Goal: Transaction & Acquisition: Purchase product/service

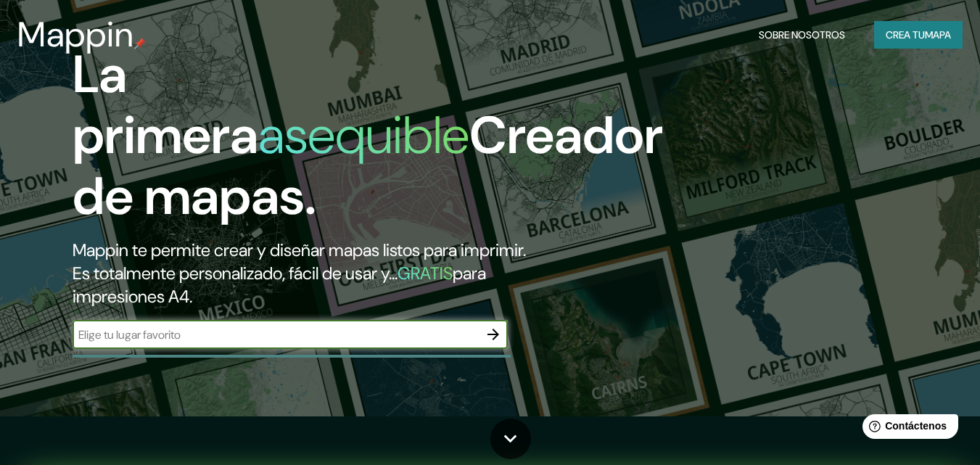
scroll to position [73, 0]
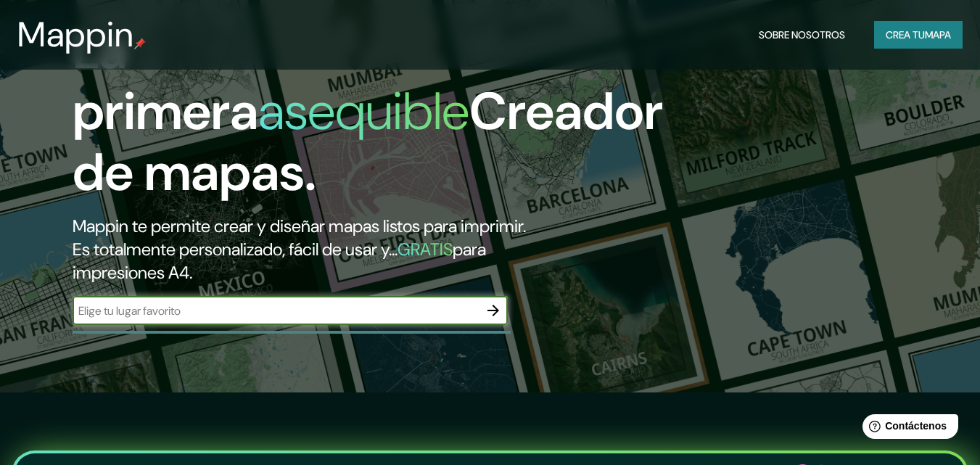
click at [144, 313] on input "text" at bounding box center [276, 310] width 406 height 17
type input "concepción del uruguay"
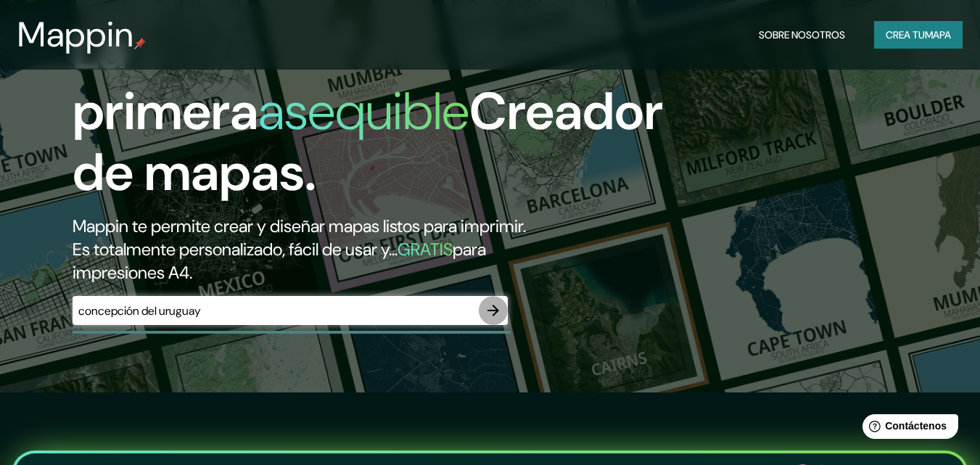
click at [496, 310] on icon "button" at bounding box center [493, 311] width 12 height 12
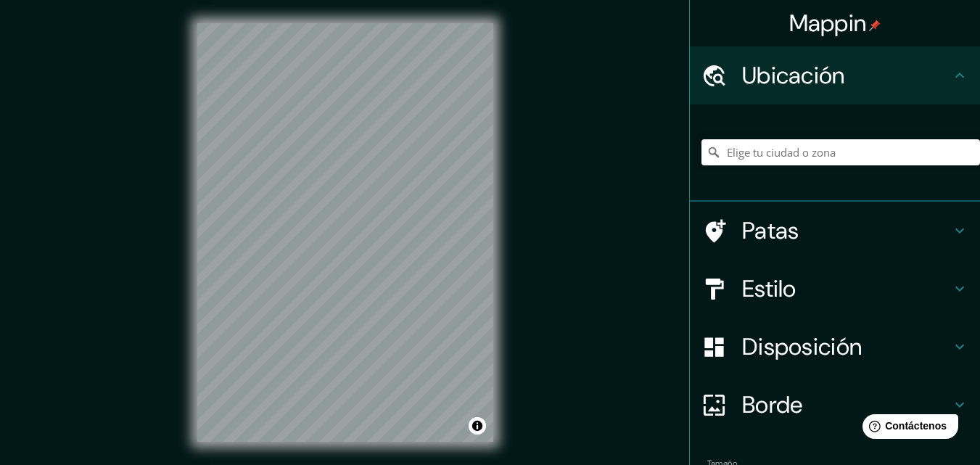
click at [803, 153] on input "Elige tu ciudad o zona" at bounding box center [840, 152] width 279 height 26
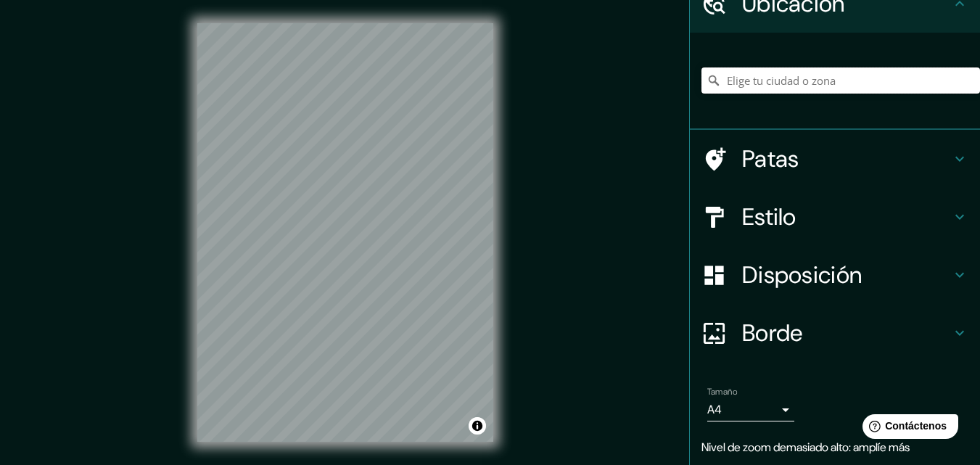
scroll to position [47, 0]
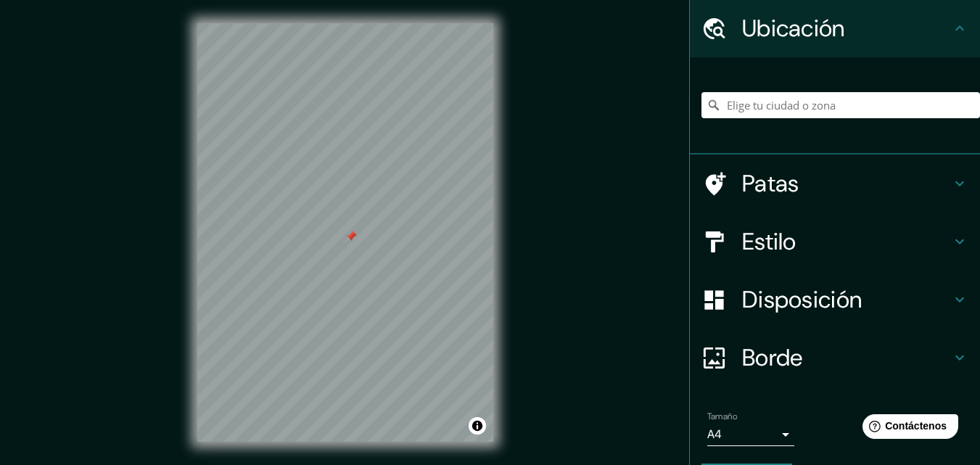
click at [353, 242] on div at bounding box center [351, 237] width 12 height 12
click at [770, 181] on font "Patas" at bounding box center [770, 183] width 57 height 30
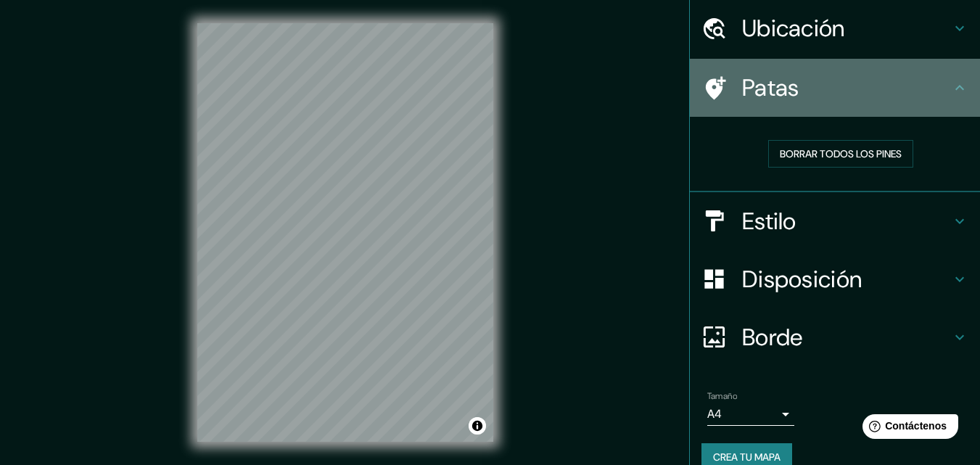
click at [774, 112] on div "Patas" at bounding box center [835, 88] width 290 height 58
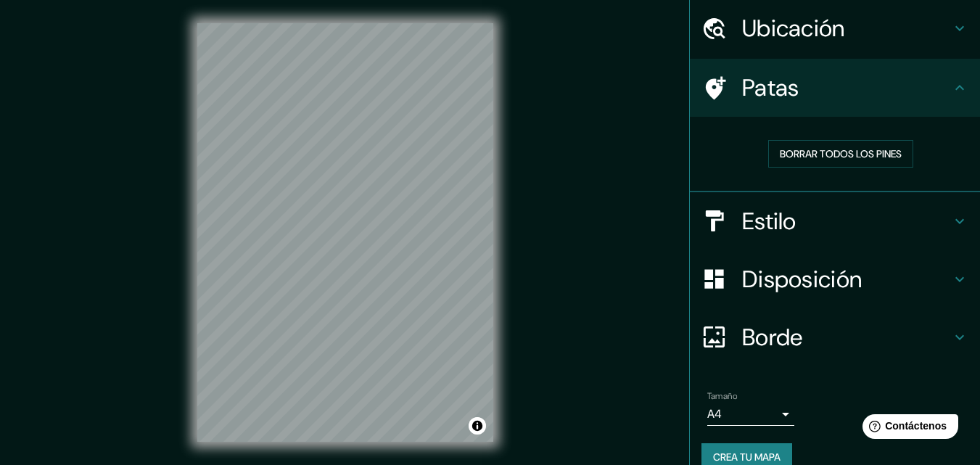
click at [801, 91] on h4 "Patas" at bounding box center [846, 87] width 209 height 29
click at [957, 87] on icon at bounding box center [959, 87] width 17 height 17
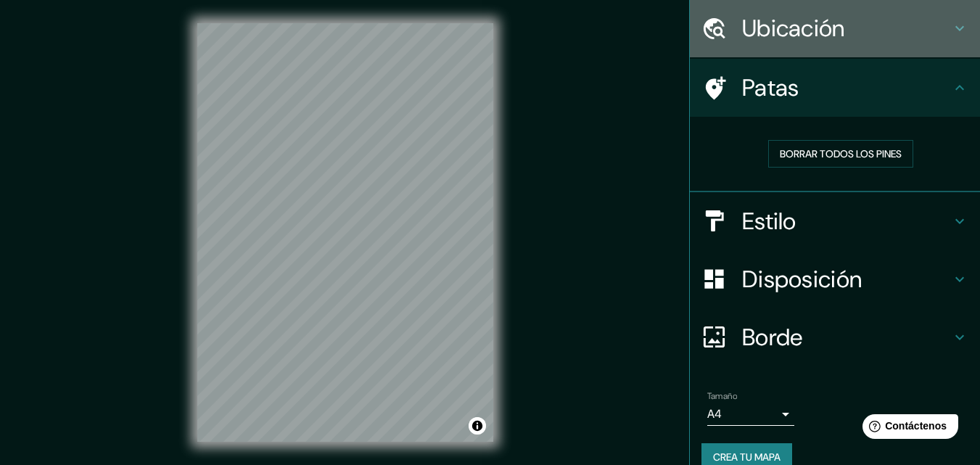
click at [954, 29] on icon at bounding box center [959, 28] width 17 height 17
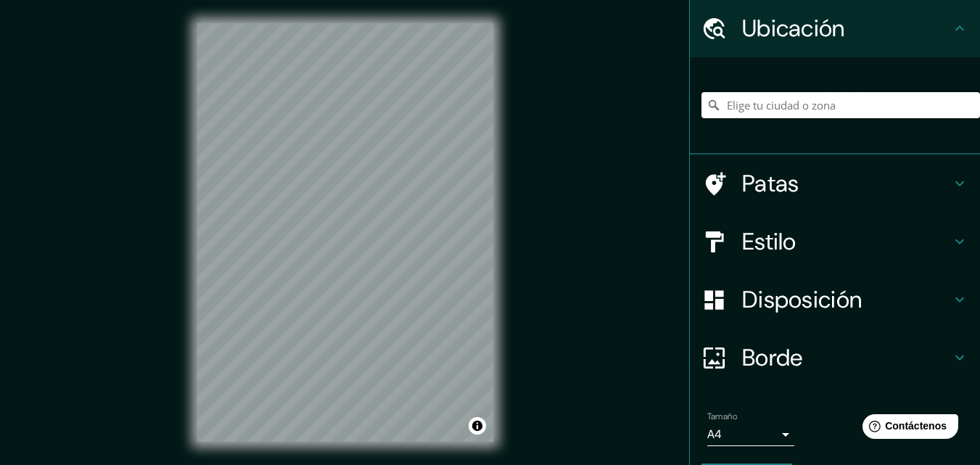
click at [849, 115] on input "Elige tu ciudad o zona" at bounding box center [840, 105] width 279 height 26
click at [885, 109] on input "Elige tu ciudad o zona" at bounding box center [840, 105] width 279 height 26
click at [825, 236] on h4 "Estilo" at bounding box center [846, 241] width 209 height 29
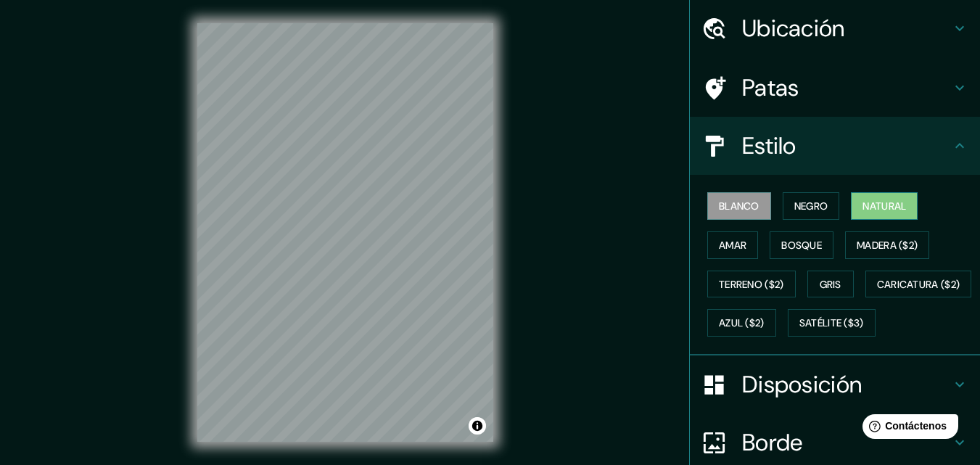
click at [868, 203] on font "Natural" at bounding box center [884, 205] width 44 height 13
click at [729, 246] on font "Amar" at bounding box center [733, 245] width 28 height 13
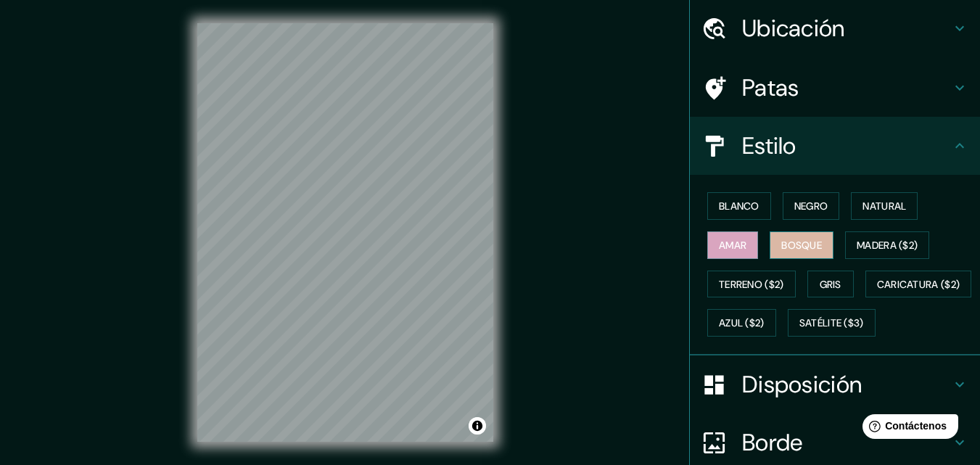
click at [786, 244] on font "Bosque" at bounding box center [801, 245] width 41 height 13
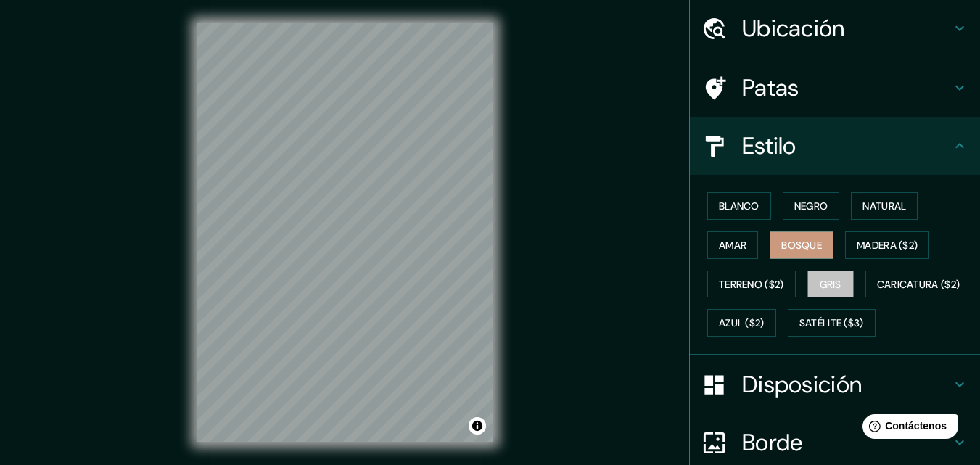
click at [825, 281] on font "Gris" at bounding box center [831, 284] width 22 height 13
click at [719, 131] on div "Estilo" at bounding box center [835, 146] width 290 height 58
click at [952, 144] on icon at bounding box center [959, 145] width 17 height 17
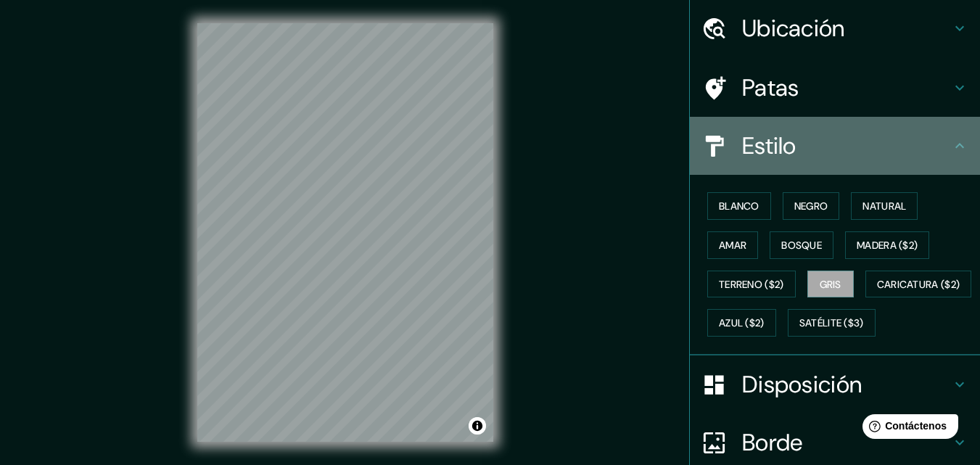
click at [952, 143] on icon at bounding box center [959, 145] width 17 height 17
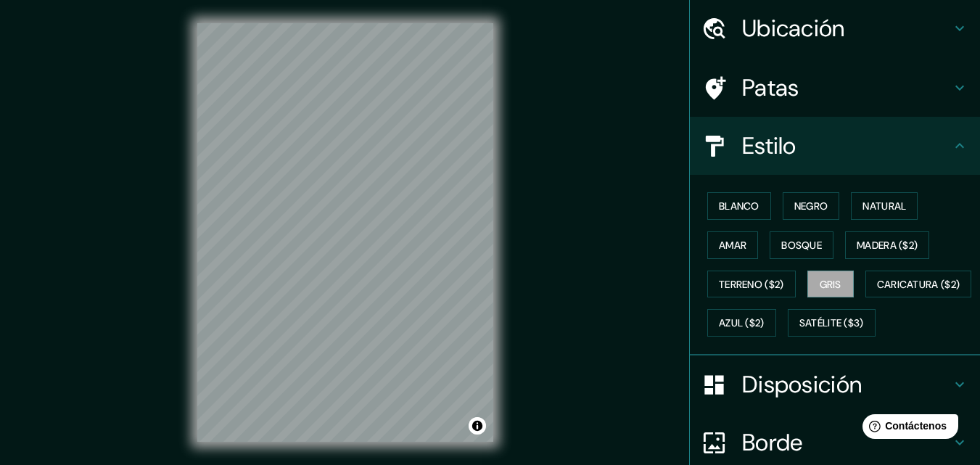
click at [952, 143] on icon at bounding box center [959, 145] width 17 height 17
click at [742, 207] on font "Blanco" at bounding box center [739, 205] width 41 height 13
click at [813, 193] on button "Negro" at bounding box center [811, 206] width 57 height 28
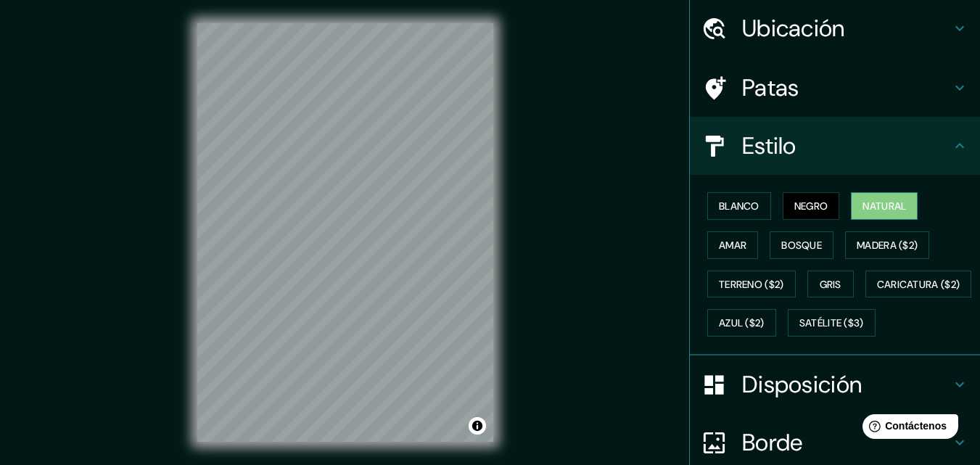
click at [870, 199] on font "Natural" at bounding box center [884, 205] width 44 height 13
click at [731, 247] on font "Amar" at bounding box center [733, 245] width 28 height 13
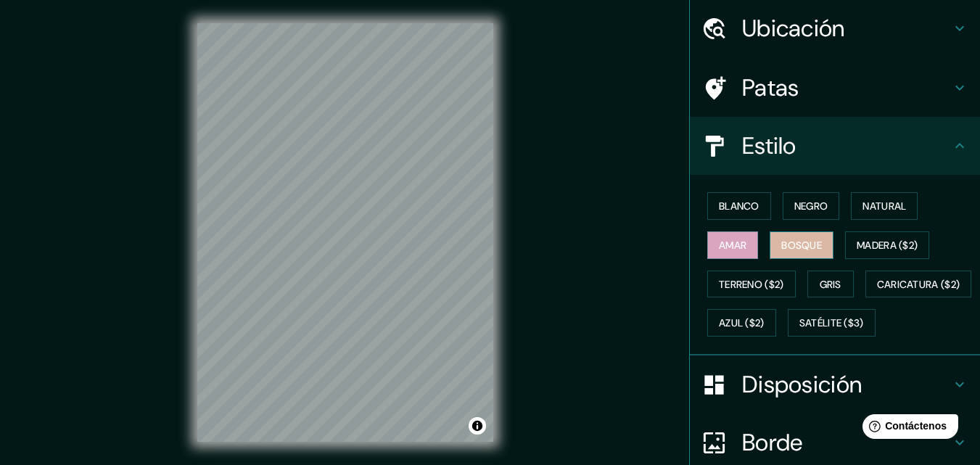
click at [791, 246] on font "Bosque" at bounding box center [801, 245] width 41 height 13
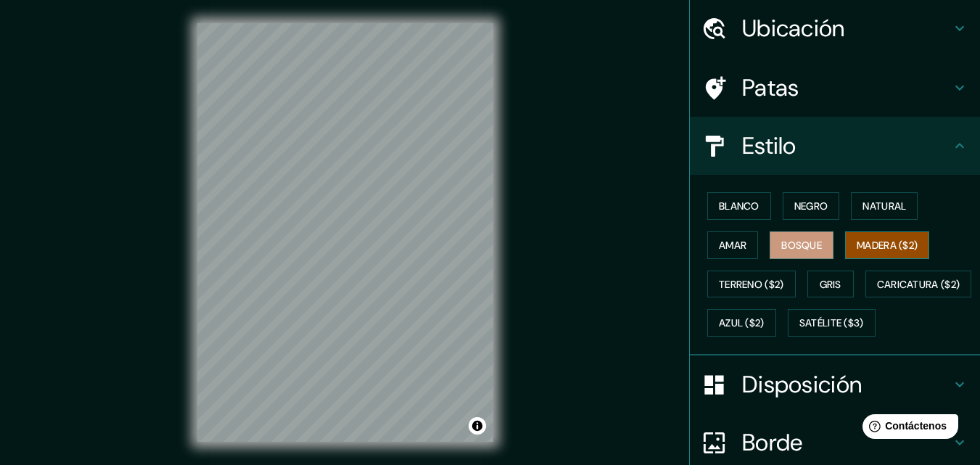
click at [863, 242] on font "Madera ($2)" at bounding box center [887, 245] width 61 height 13
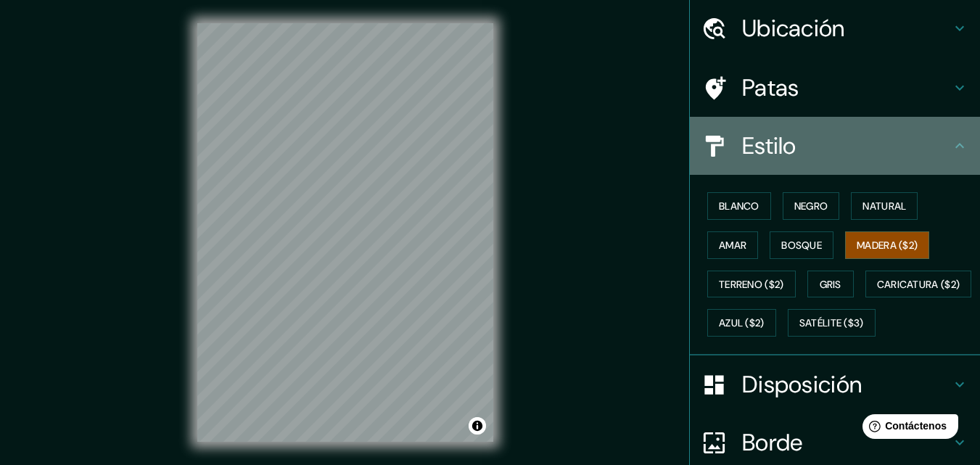
click at [951, 151] on icon at bounding box center [959, 145] width 17 height 17
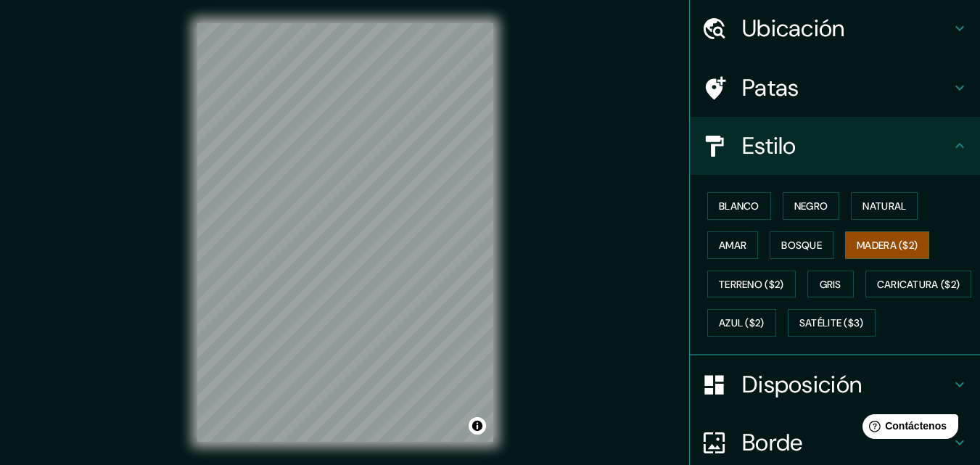
click at [951, 151] on icon at bounding box center [959, 145] width 17 height 17
click at [951, 95] on icon at bounding box center [959, 87] width 17 height 17
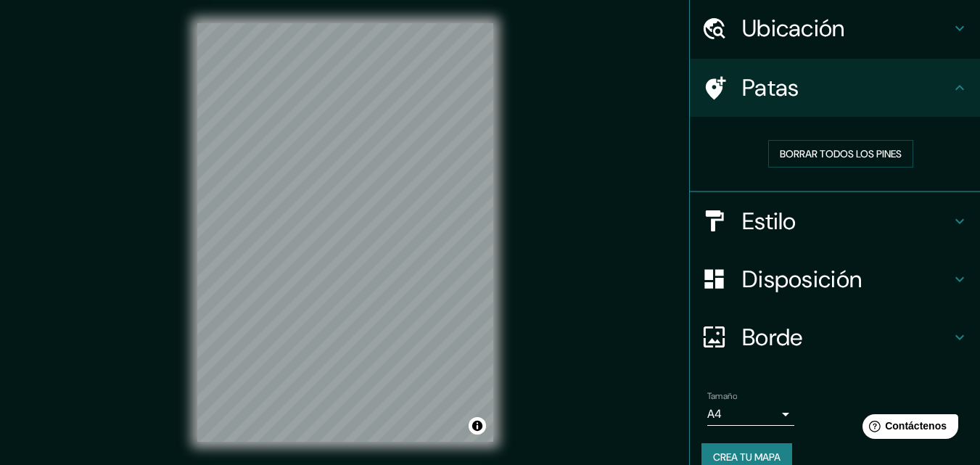
click at [951, 95] on icon at bounding box center [959, 87] width 17 height 17
click at [951, 88] on icon at bounding box center [959, 87] width 17 height 17
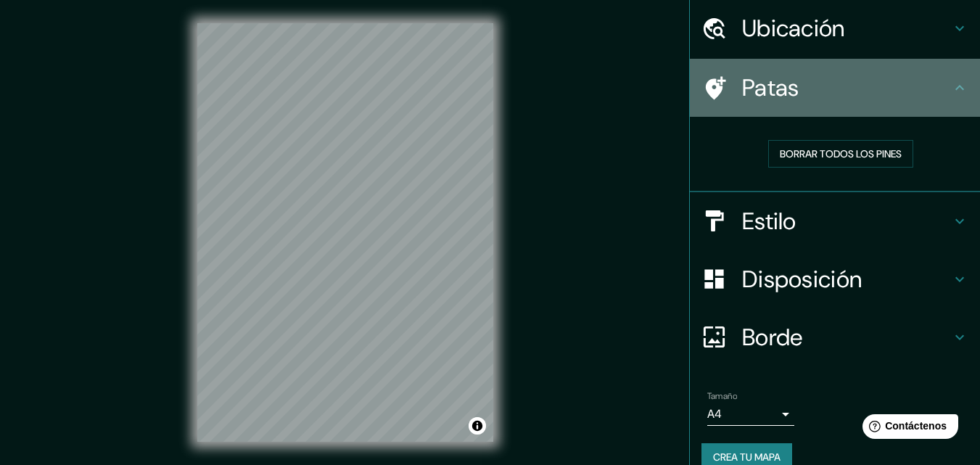
click at [951, 88] on icon at bounding box center [959, 87] width 17 height 17
click at [959, 85] on div "Patas" at bounding box center [835, 88] width 290 height 58
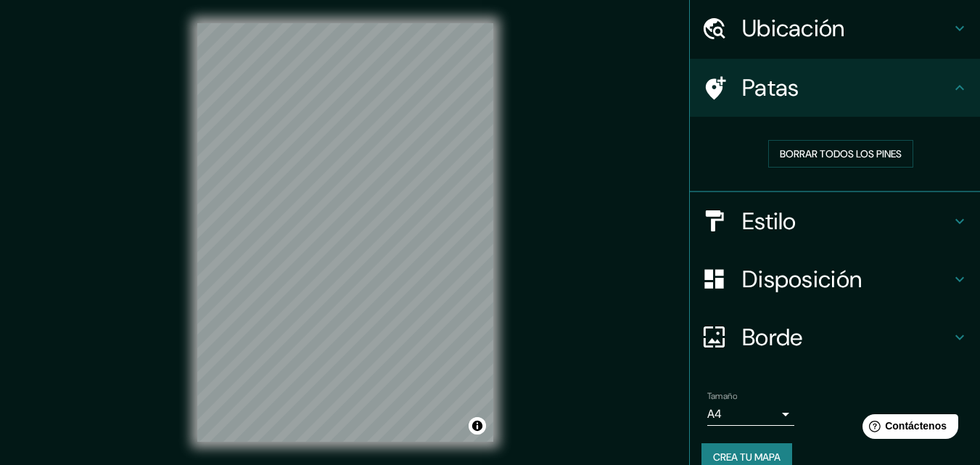
click at [955, 277] on icon at bounding box center [959, 279] width 17 height 17
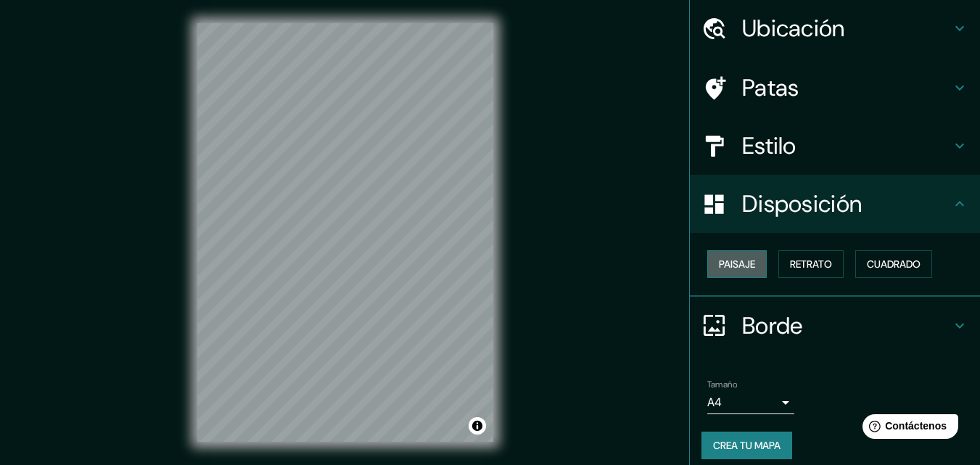
click at [729, 266] on font "Paisaje" at bounding box center [737, 264] width 36 height 13
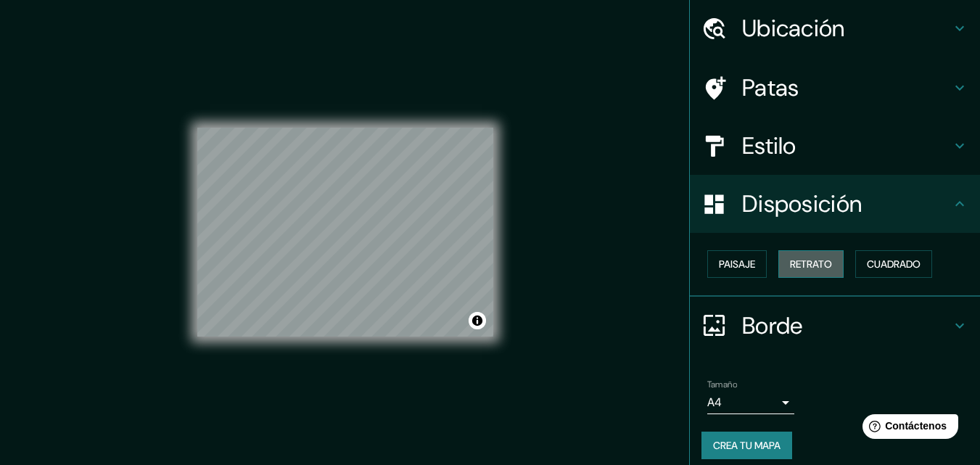
click at [813, 262] on font "Retrato" at bounding box center [811, 264] width 42 height 13
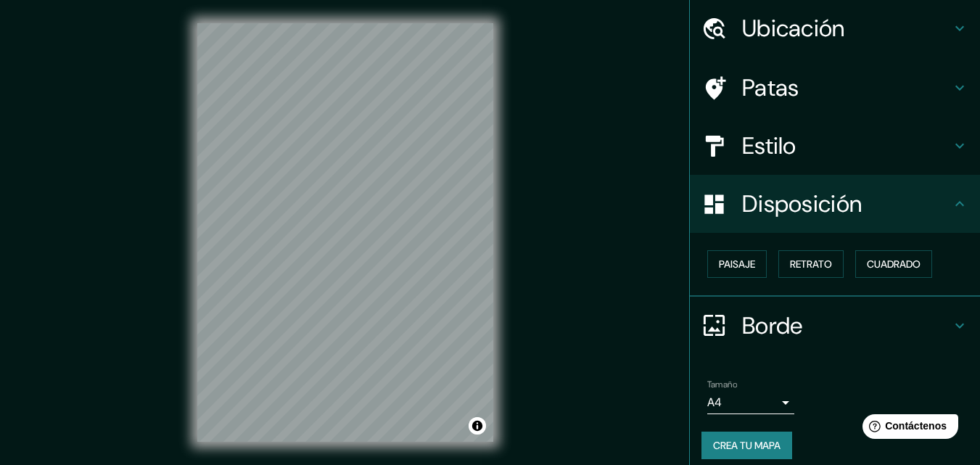
click at [898, 209] on h4 "Disposición" at bounding box center [846, 203] width 209 height 29
click at [954, 202] on icon at bounding box center [959, 203] width 17 height 17
click at [890, 271] on font "Cuadrado" at bounding box center [894, 264] width 54 height 13
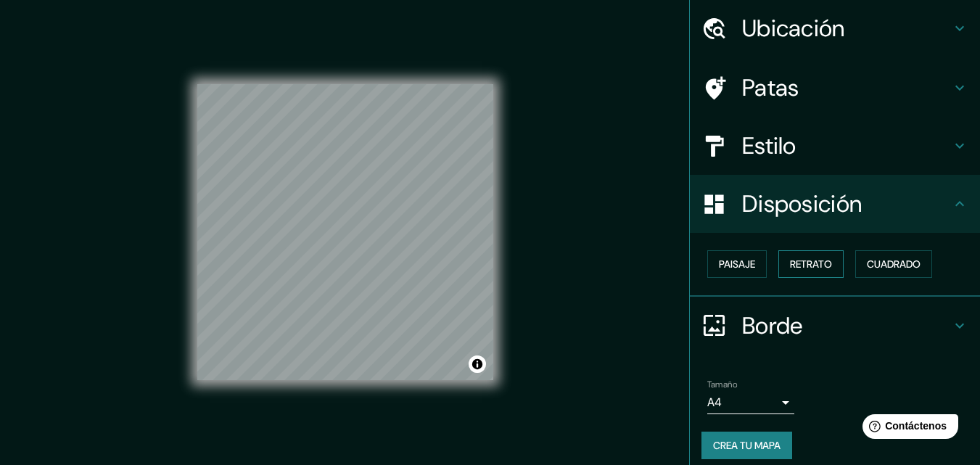
click at [818, 265] on font "Retrato" at bounding box center [811, 264] width 42 height 13
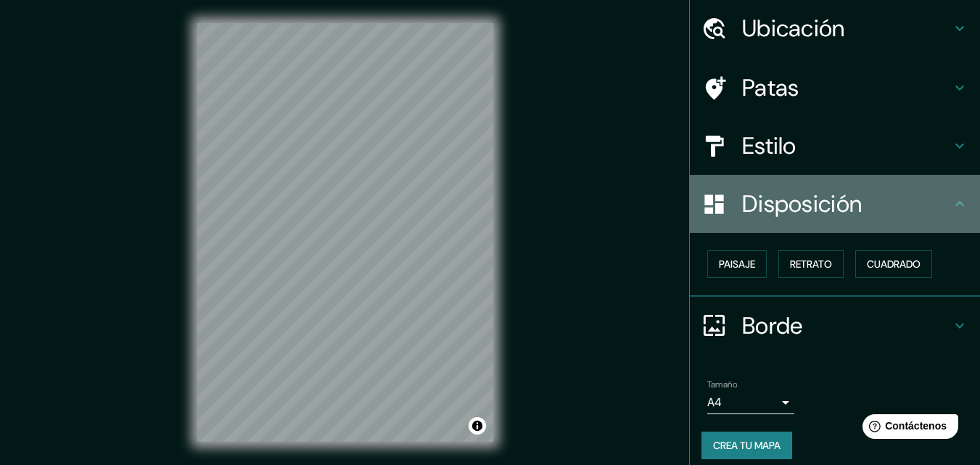
click at [968, 197] on div "Disposición" at bounding box center [835, 204] width 290 height 58
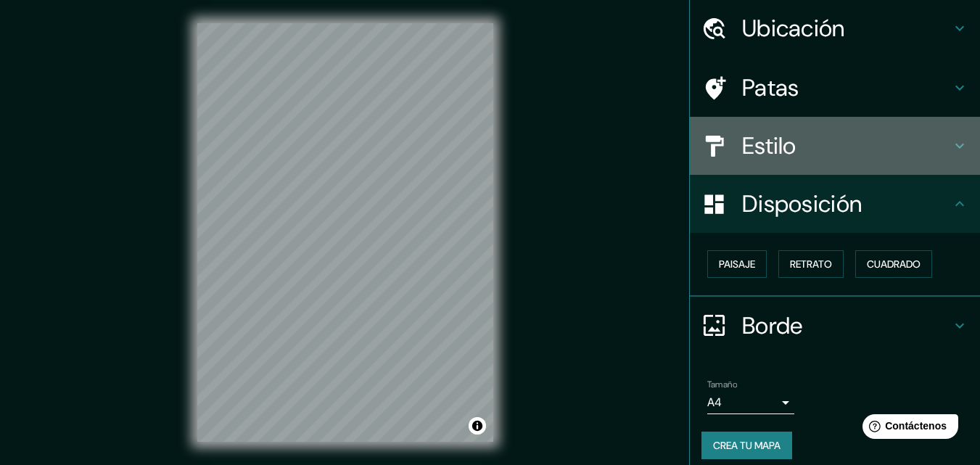
click at [951, 153] on icon at bounding box center [959, 145] width 17 height 17
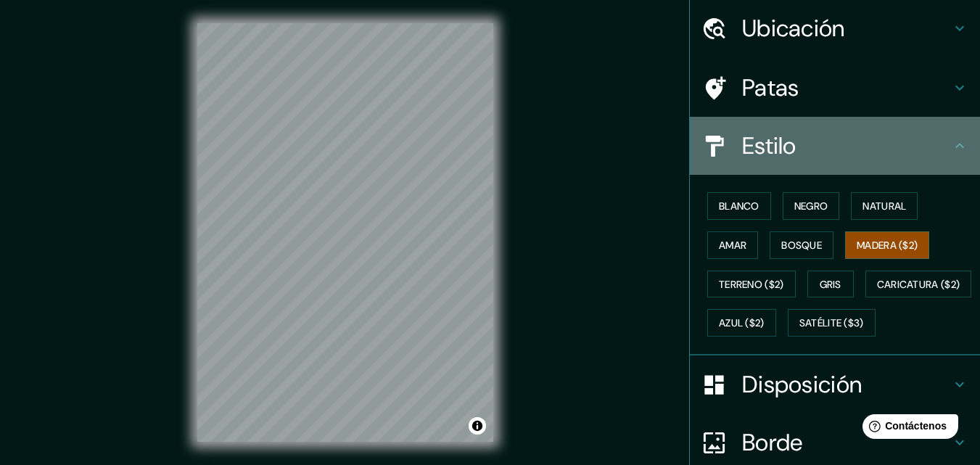
click at [951, 153] on icon at bounding box center [959, 145] width 17 height 17
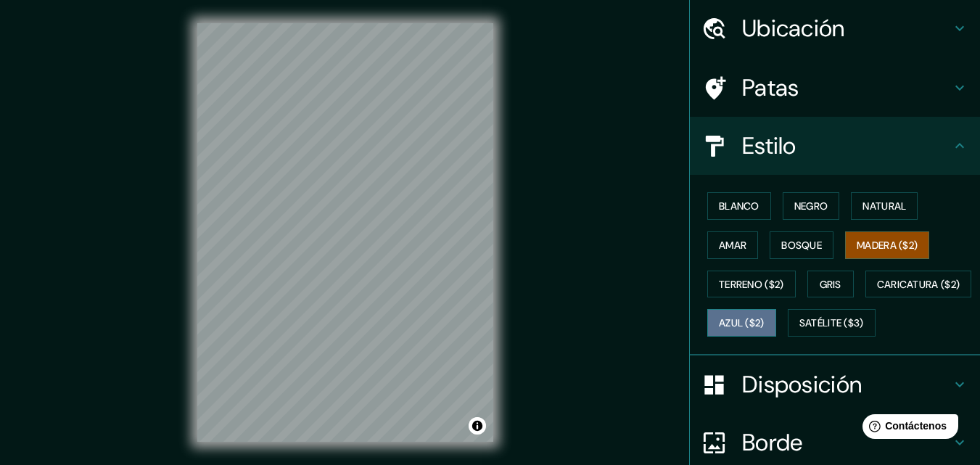
click at [765, 321] on font "Azul ($2)" at bounding box center [742, 323] width 46 height 13
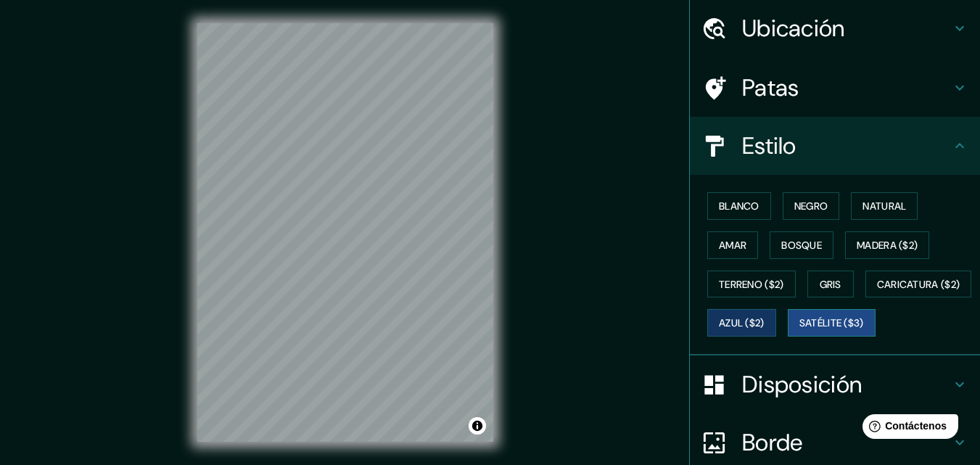
click at [799, 330] on font "Satélite ($3)" at bounding box center [831, 323] width 65 height 13
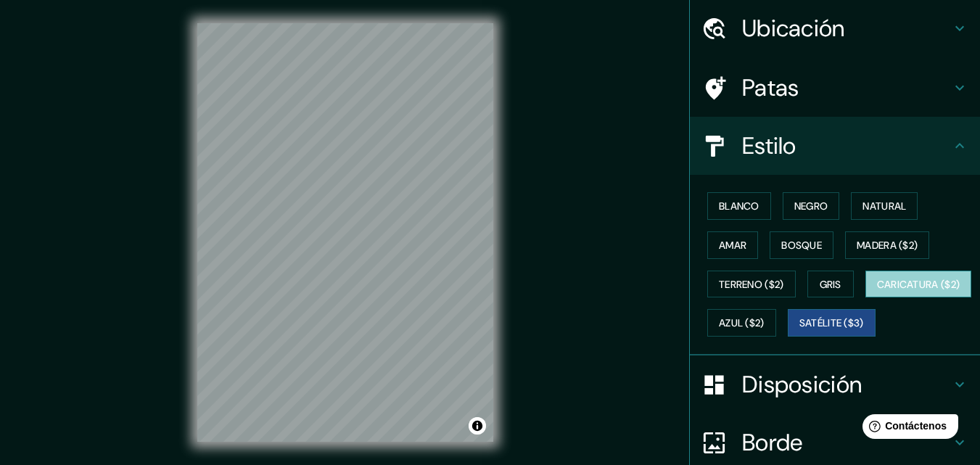
click at [877, 291] on font "Caricatura ($2)" at bounding box center [918, 284] width 83 height 13
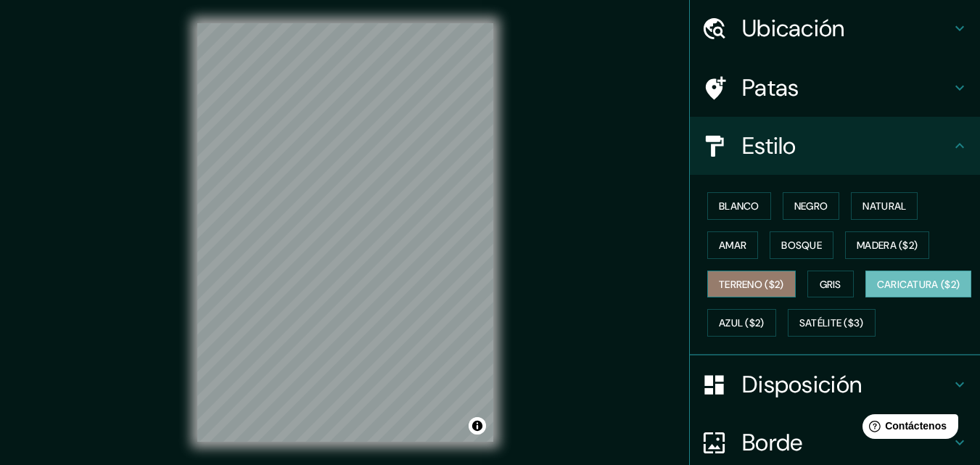
click at [761, 285] on font "Terreno ($2)" at bounding box center [751, 284] width 65 height 13
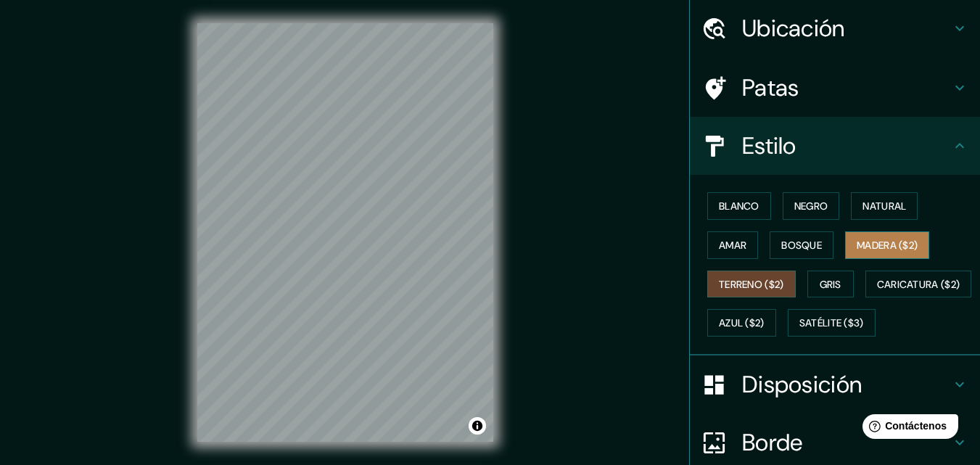
click at [870, 250] on font "Madera ($2)" at bounding box center [887, 245] width 61 height 13
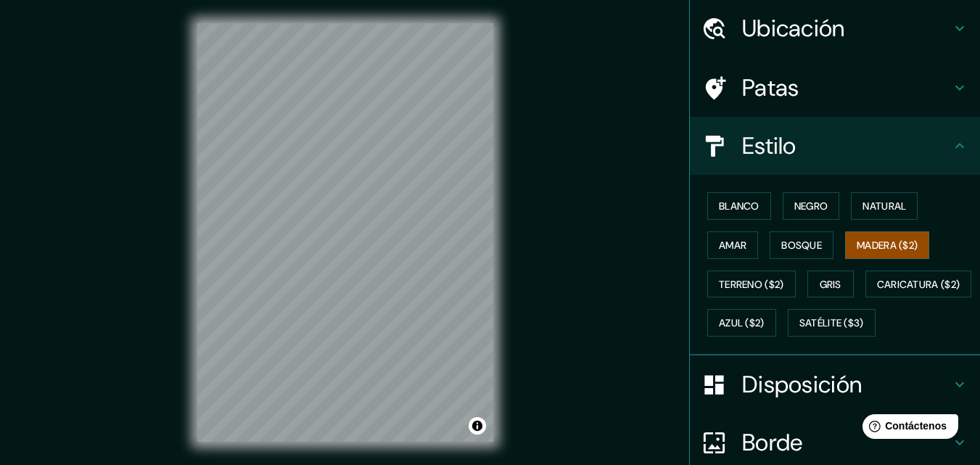
click at [953, 140] on icon at bounding box center [959, 145] width 17 height 17
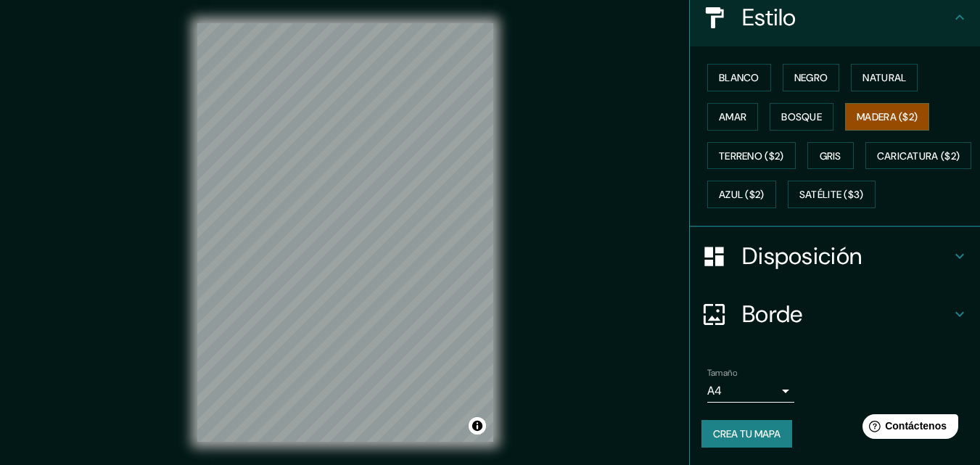
scroll to position [214, 0]
click at [951, 313] on icon at bounding box center [959, 313] width 17 height 17
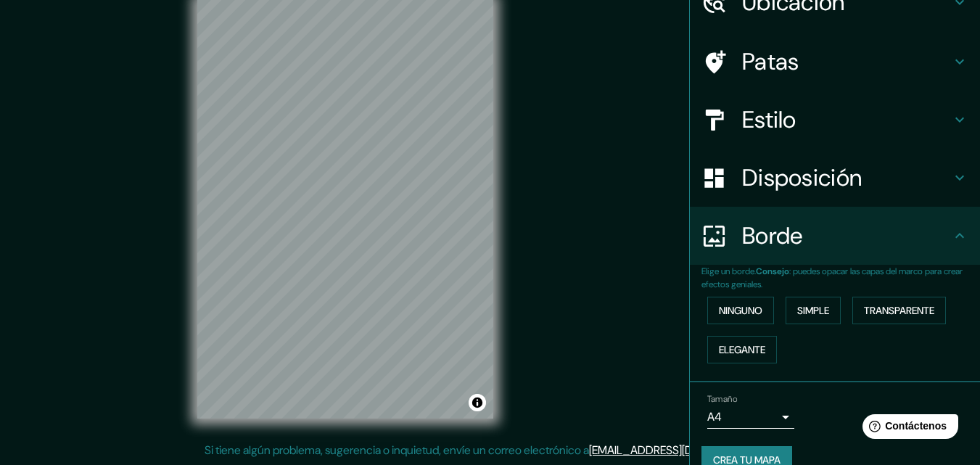
scroll to position [99, 0]
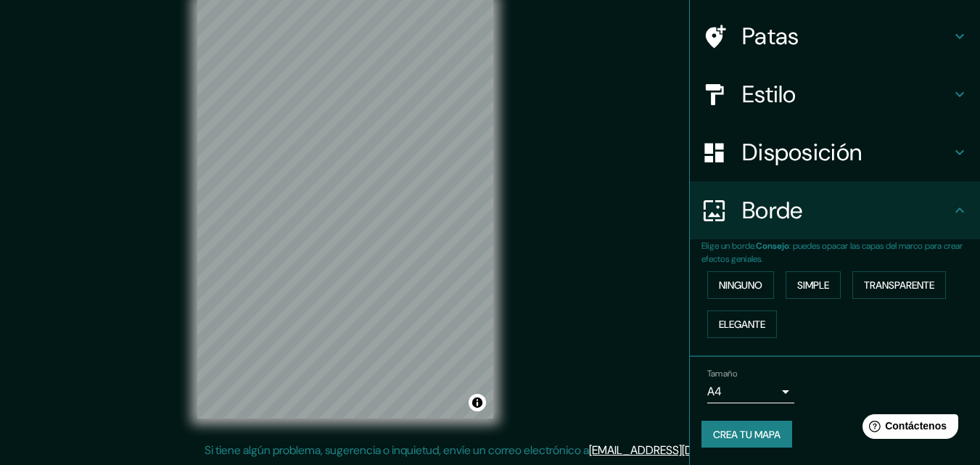
click at [779, 387] on body "Mappin Ubicación Patas Estilo Disposición Borde Elige un borde. Consejo : puede…" at bounding box center [490, 209] width 980 height 465
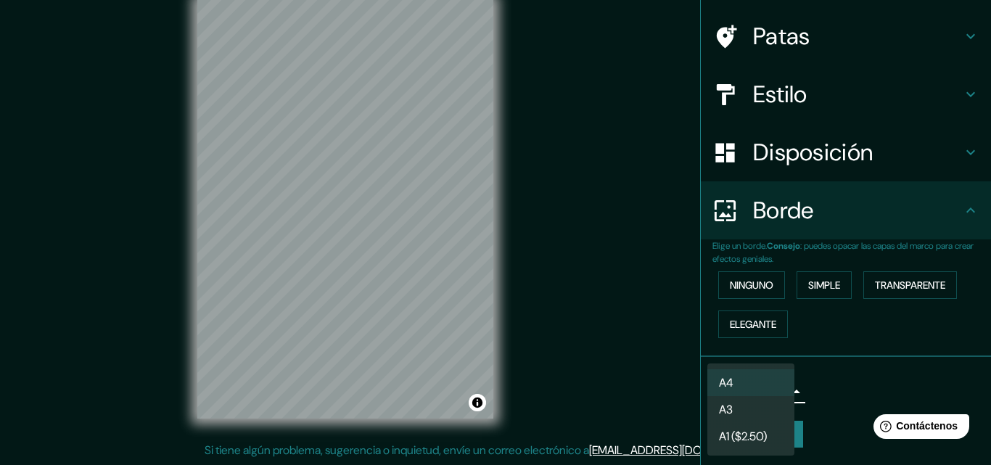
click at [812, 372] on div at bounding box center [495, 232] width 991 height 465
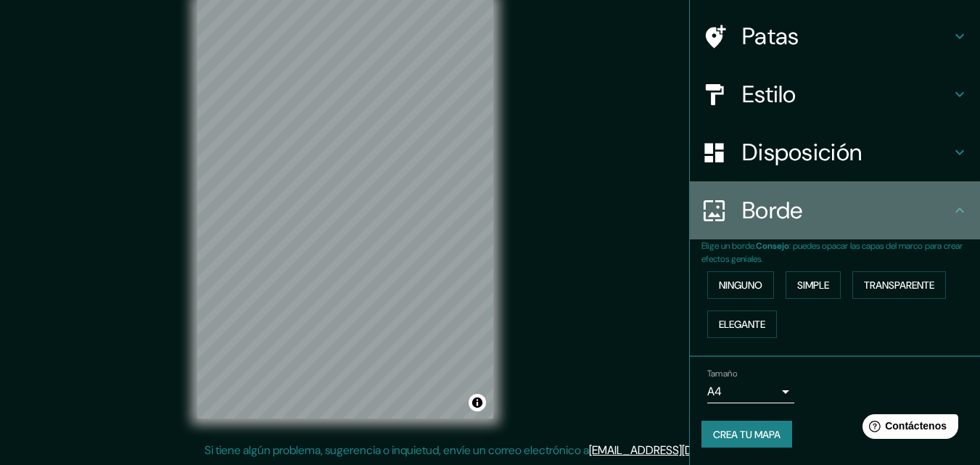
click at [807, 217] on h4 "Borde" at bounding box center [846, 210] width 209 height 29
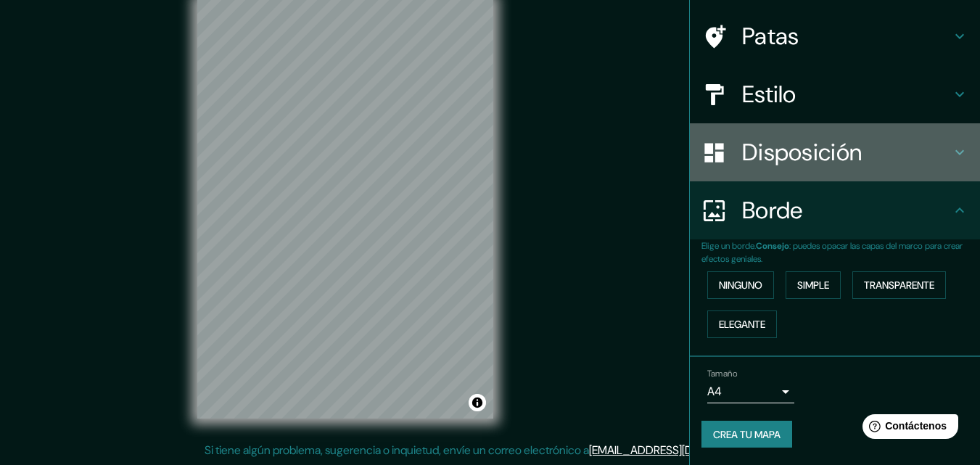
click at [817, 159] on font "Disposición" at bounding box center [802, 152] width 120 height 30
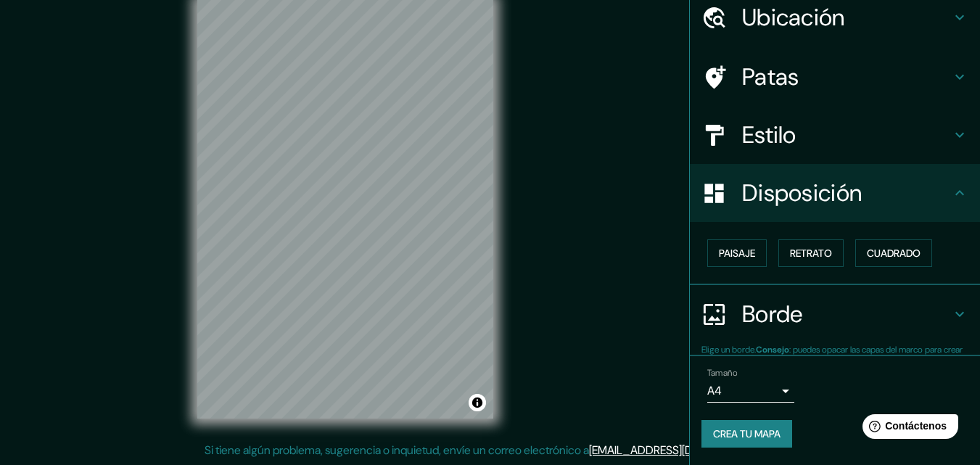
scroll to position [58, 0]
click at [882, 170] on div "Disposición" at bounding box center [835, 193] width 290 height 58
click at [937, 320] on h4 "Borde" at bounding box center [846, 314] width 209 height 29
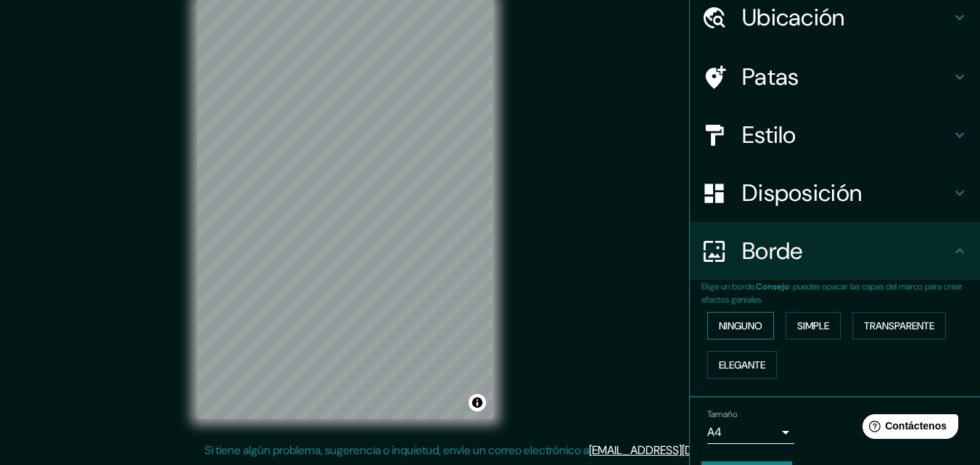
click at [759, 324] on button "Ninguno" at bounding box center [740, 326] width 67 height 28
click at [814, 321] on font "Simple" at bounding box center [813, 325] width 32 height 13
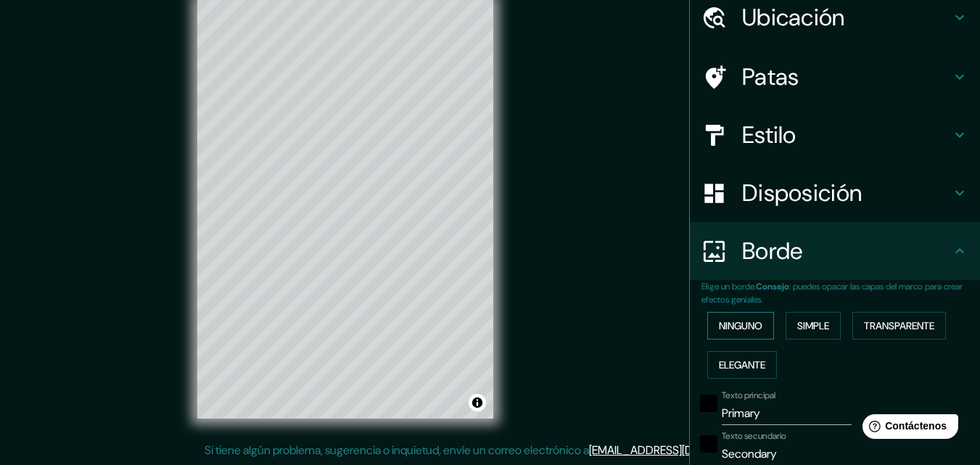
click at [753, 331] on font "Ninguno" at bounding box center [741, 325] width 44 height 13
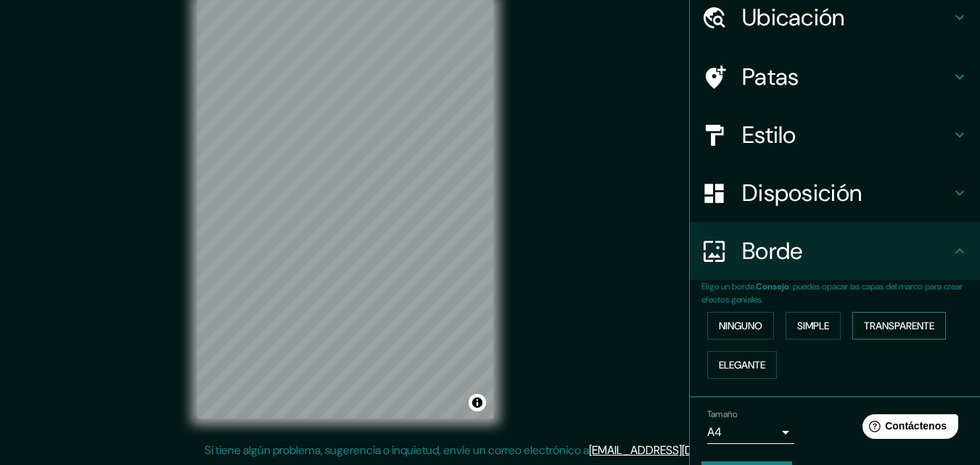
click at [910, 321] on font "Transparente" at bounding box center [899, 325] width 70 height 13
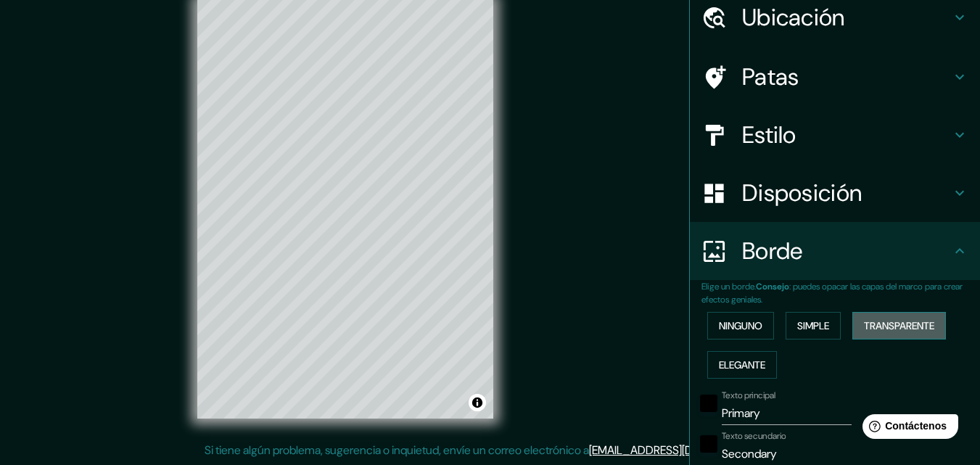
click at [910, 321] on font "Transparente" at bounding box center [899, 325] width 70 height 13
type input "196"
type input "33"
click at [725, 324] on font "Ninguno" at bounding box center [741, 325] width 44 height 13
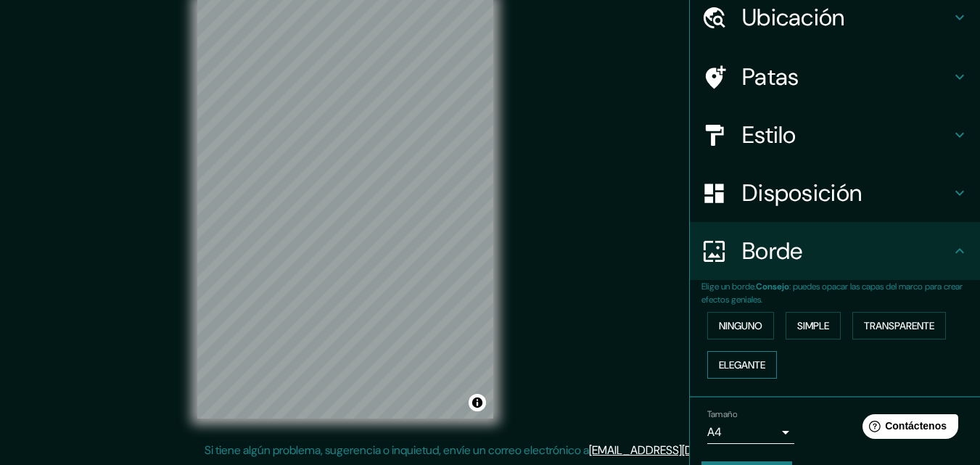
click at [743, 365] on font "Elegante" at bounding box center [742, 364] width 46 height 13
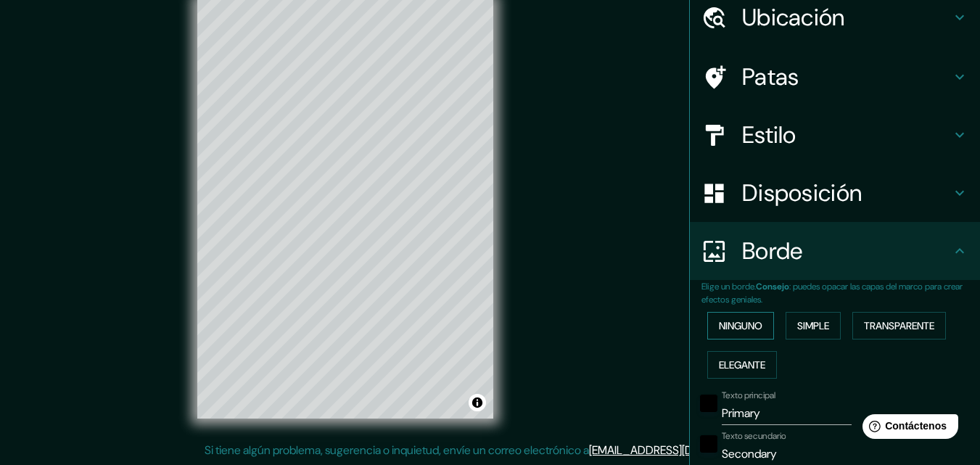
click at [733, 331] on font "Ninguno" at bounding box center [741, 325] width 44 height 13
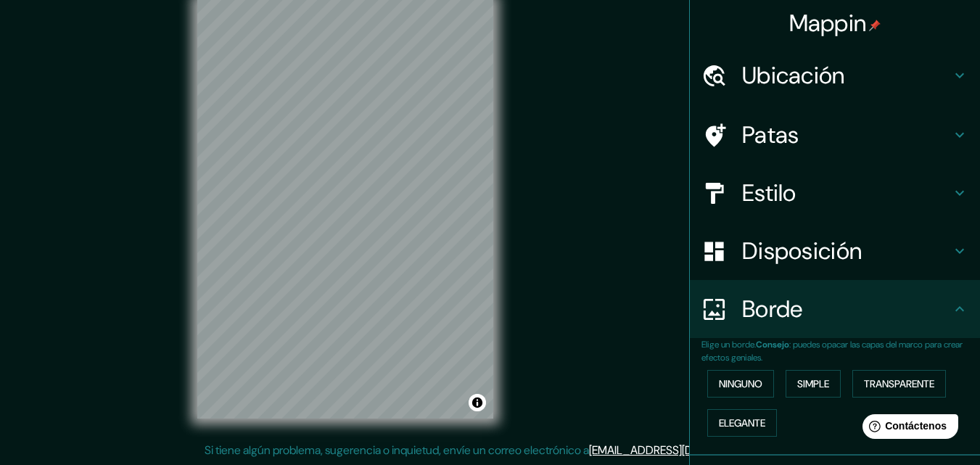
scroll to position [0, 0]
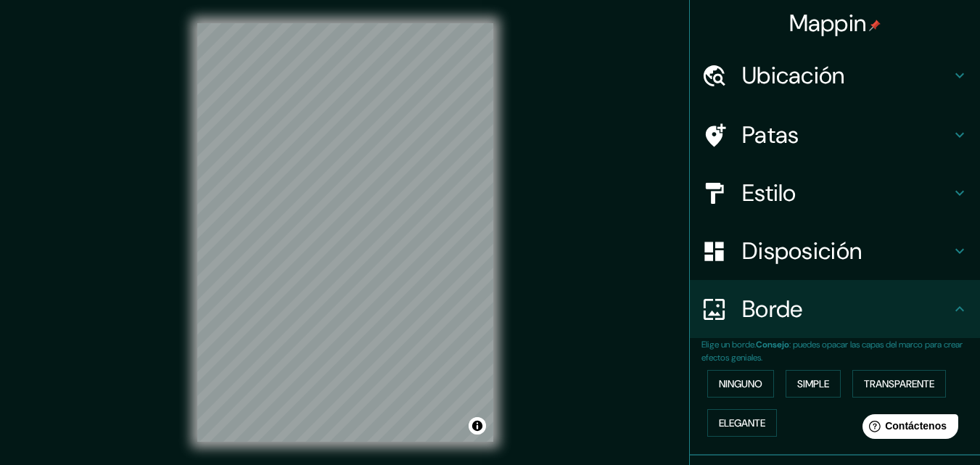
click at [791, 199] on h4 "Estilo" at bounding box center [846, 192] width 209 height 29
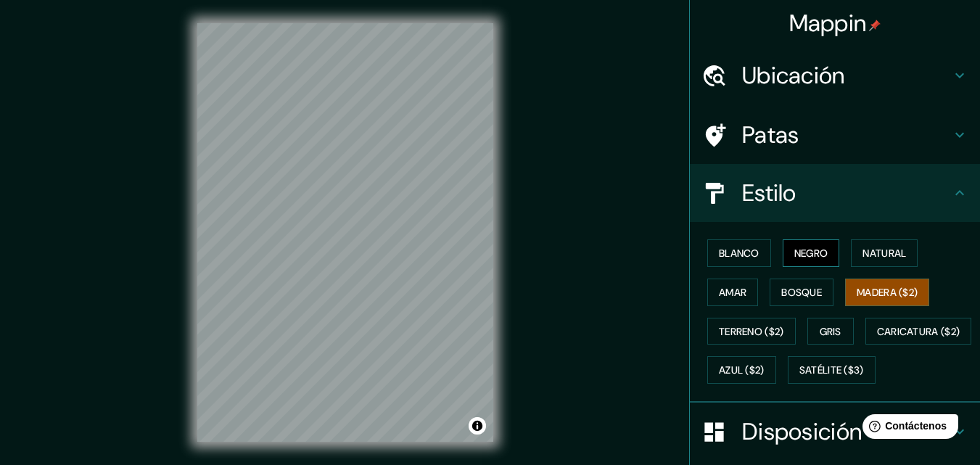
click at [827, 251] on button "Negro" at bounding box center [811, 253] width 57 height 28
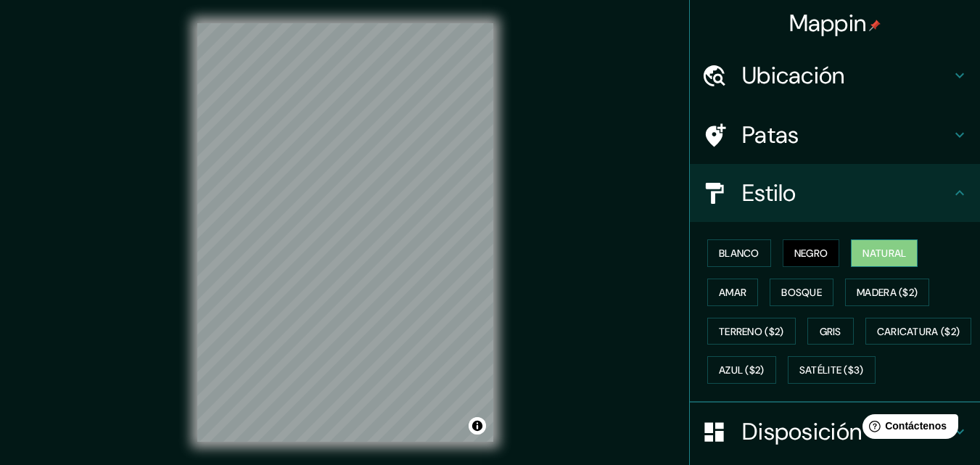
click at [867, 249] on font "Natural" at bounding box center [884, 253] width 44 height 13
click at [722, 292] on font "Amar" at bounding box center [733, 292] width 28 height 13
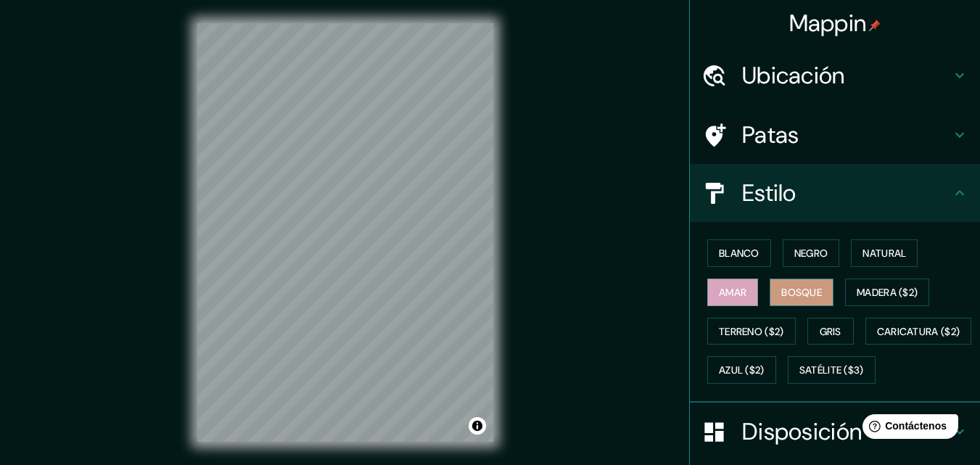
click at [770, 292] on button "Bosque" at bounding box center [802, 293] width 64 height 28
click at [829, 331] on font "Gris" at bounding box center [831, 331] width 22 height 13
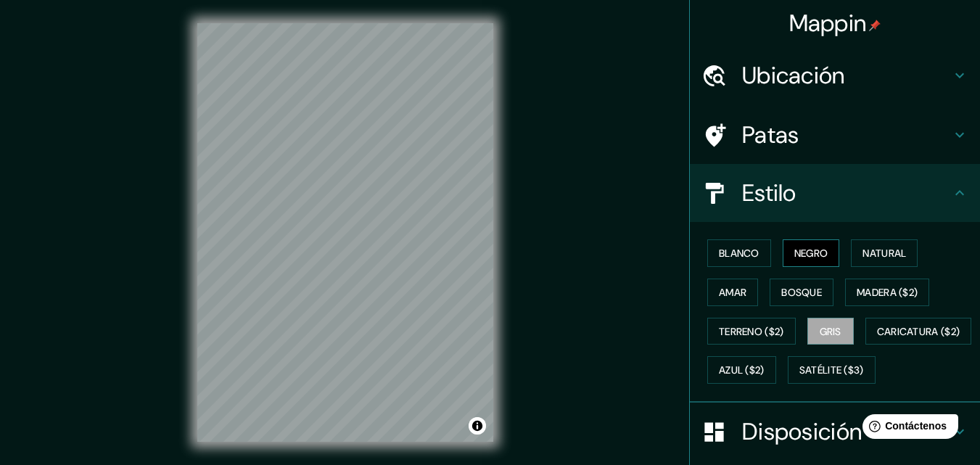
click at [816, 257] on font "Negro" at bounding box center [811, 253] width 34 height 13
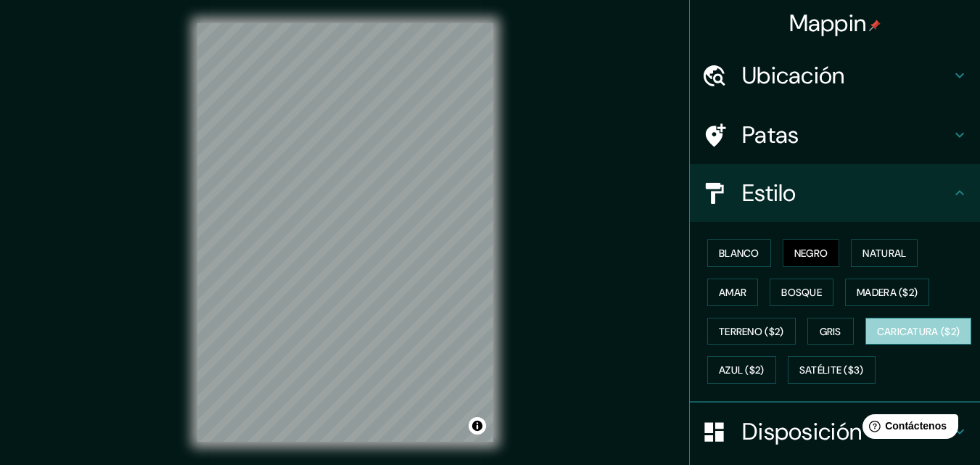
click at [877, 338] on font "Caricatura ($2)" at bounding box center [918, 331] width 83 height 13
click at [794, 73] on font "Ubicación" at bounding box center [793, 75] width 103 height 30
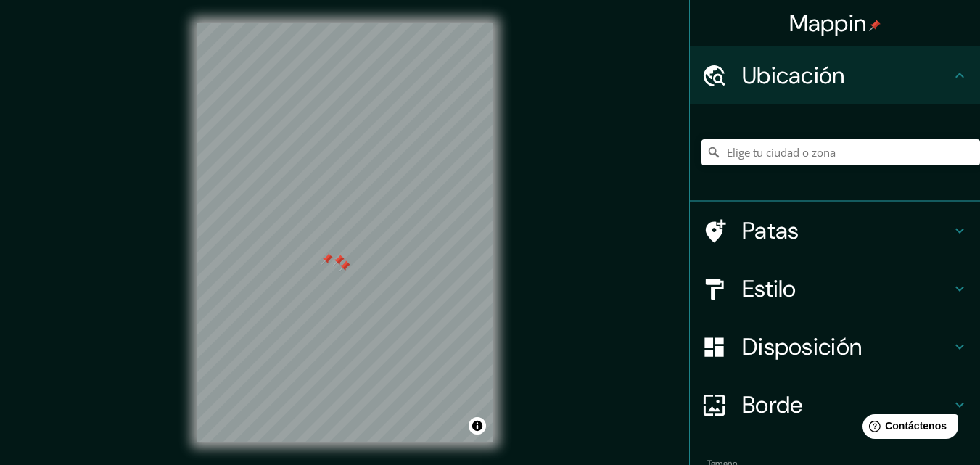
click at [794, 73] on font "Ubicación" at bounding box center [793, 75] width 103 height 30
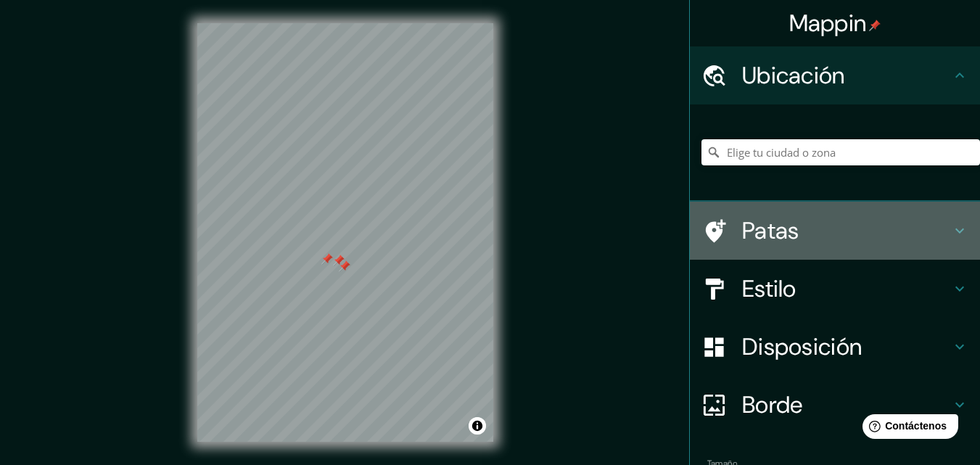
click at [774, 219] on font "Patas" at bounding box center [770, 230] width 57 height 30
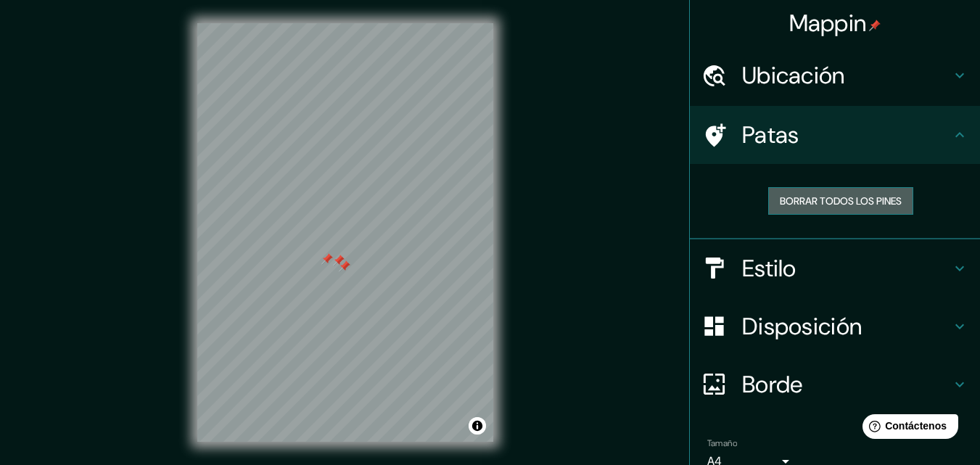
click at [783, 201] on font "Borrar todos los pines" at bounding box center [841, 200] width 122 height 13
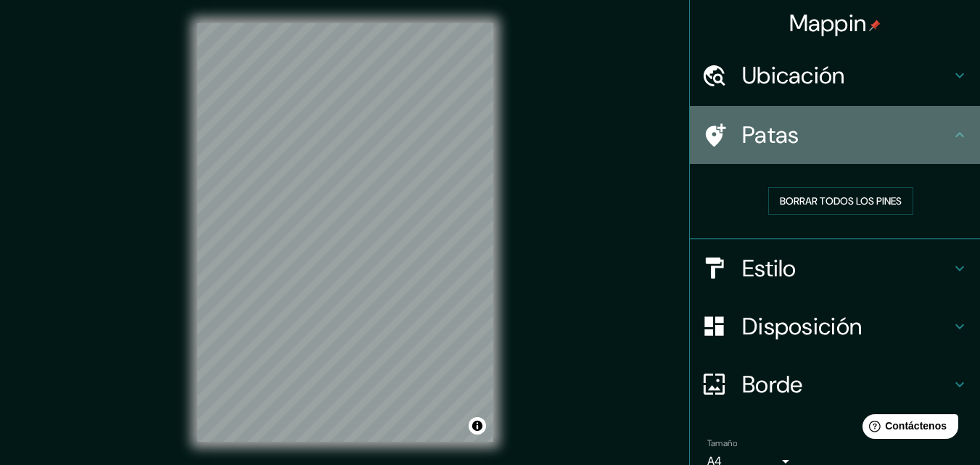
click at [846, 132] on h4 "Patas" at bounding box center [846, 134] width 209 height 29
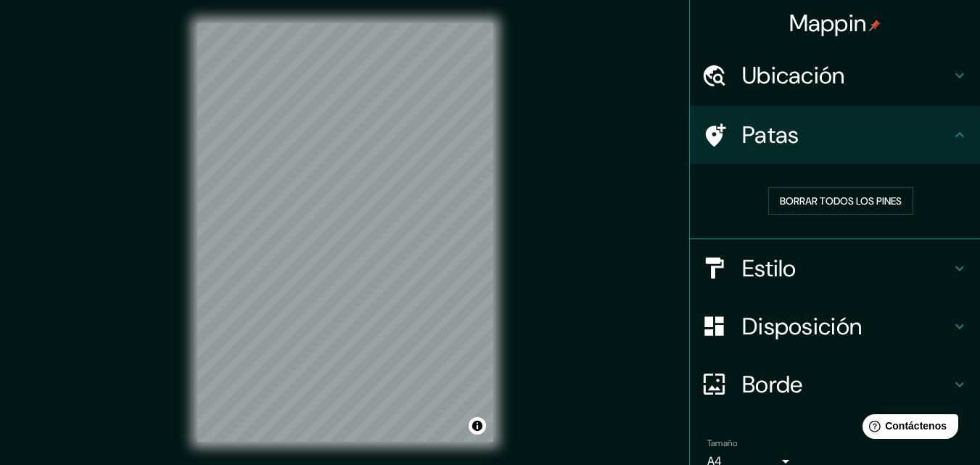
click at [817, 286] on div "Estilo" at bounding box center [835, 268] width 290 height 58
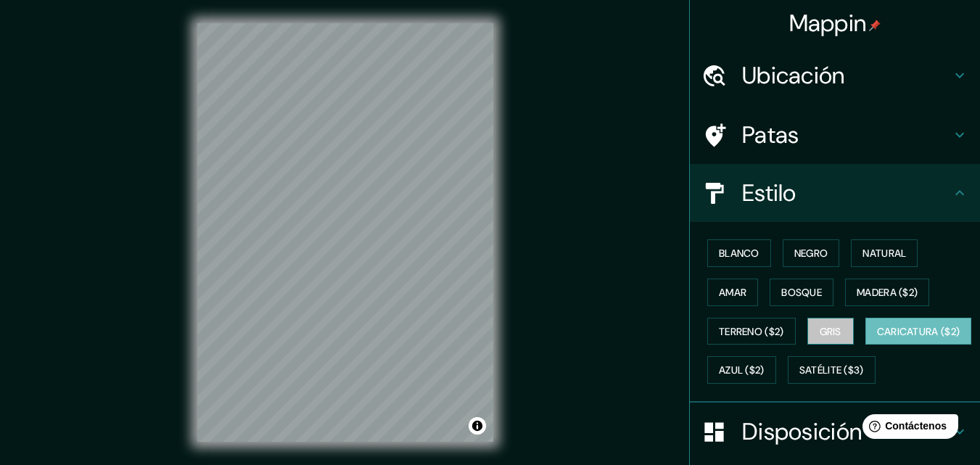
click at [829, 326] on font "Gris" at bounding box center [831, 331] width 22 height 13
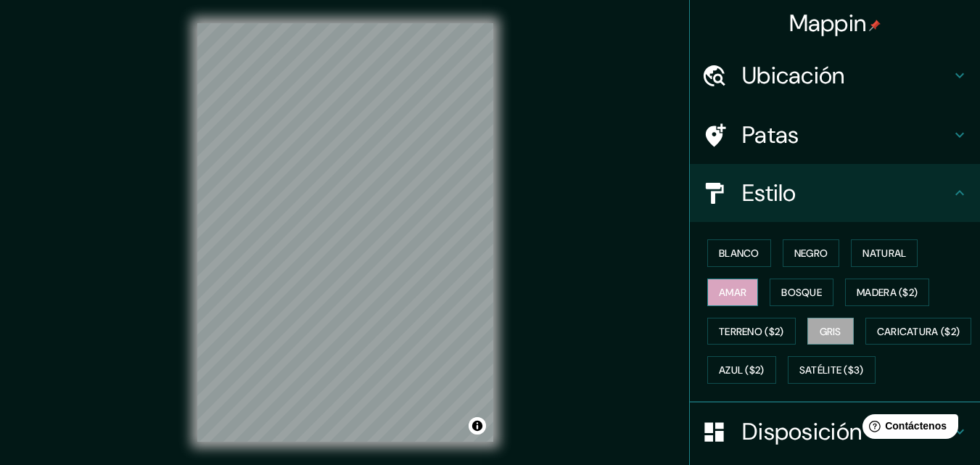
click at [730, 288] on font "Amar" at bounding box center [733, 292] width 28 height 13
click at [738, 335] on font "Terreno ($2)" at bounding box center [751, 331] width 65 height 13
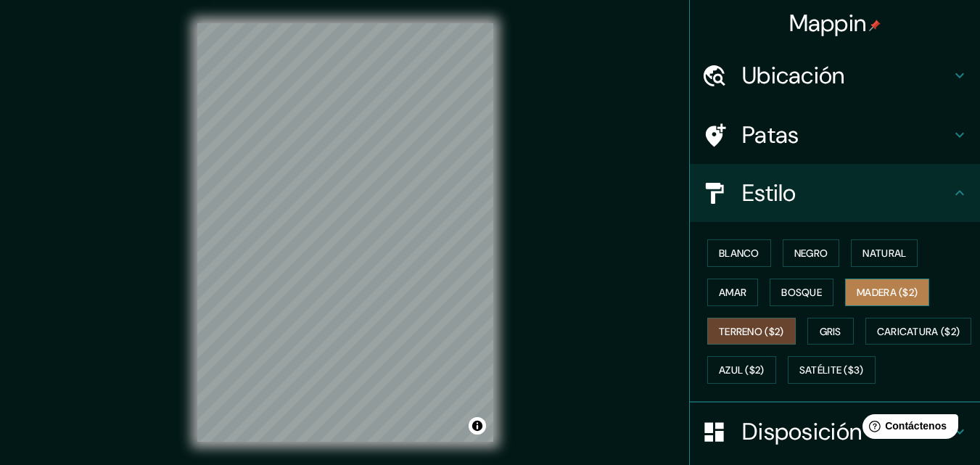
click at [879, 289] on font "Madera ($2)" at bounding box center [887, 292] width 61 height 13
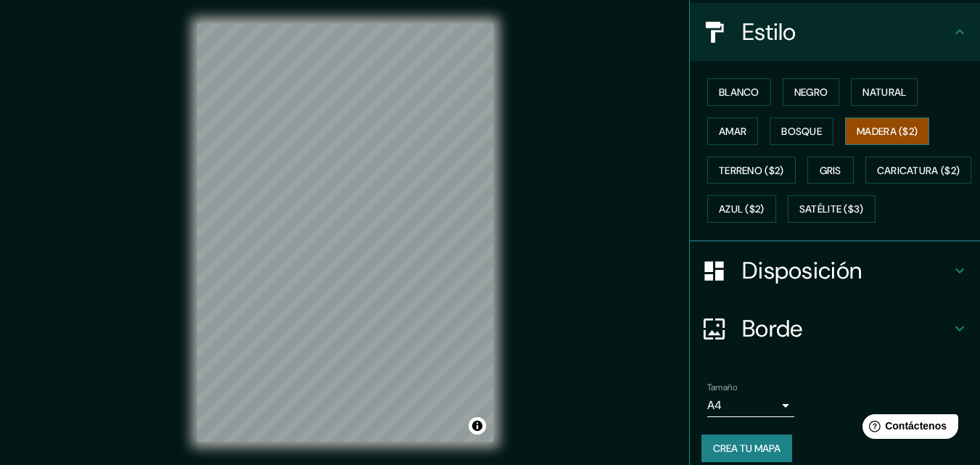
scroll to position [214, 0]
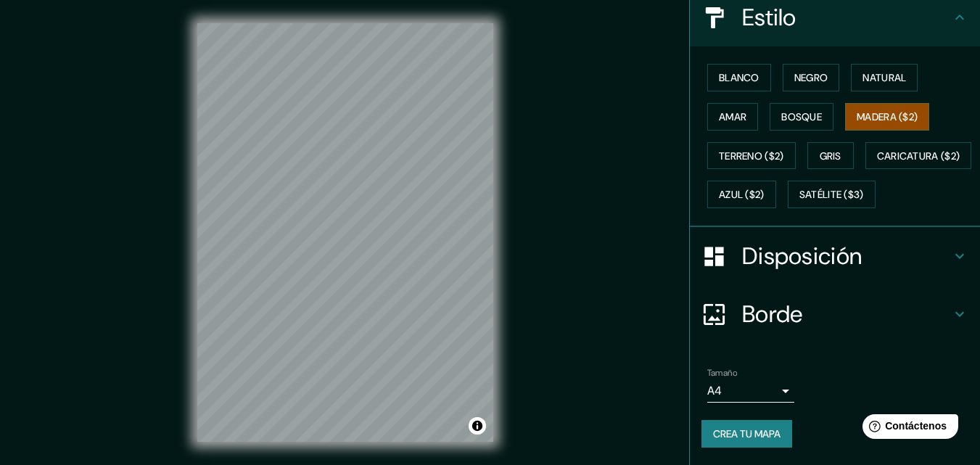
click at [713, 431] on font "Crea tu mapa" at bounding box center [746, 433] width 67 height 13
click at [713, 426] on font "Crea tu mapa" at bounding box center [746, 433] width 67 height 19
click at [718, 437] on div "Crea tu mapa" at bounding box center [834, 434] width 267 height 28
click at [716, 437] on font "Crea tu mapa" at bounding box center [746, 433] width 67 height 13
click at [719, 440] on font "Crea tu mapa" at bounding box center [746, 433] width 67 height 13
